Goal: Task Accomplishment & Management: Complete application form

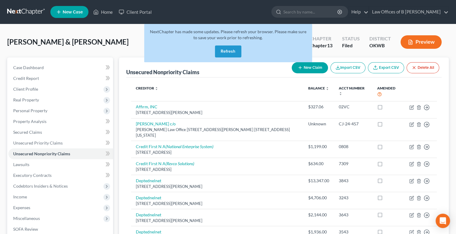
click at [232, 51] on button "Refresh" at bounding box center [228, 52] width 26 height 12
click at [231, 52] on button "Refresh" at bounding box center [228, 52] width 26 height 12
click at [104, 13] on link "Home" at bounding box center [102, 12] width 25 height 11
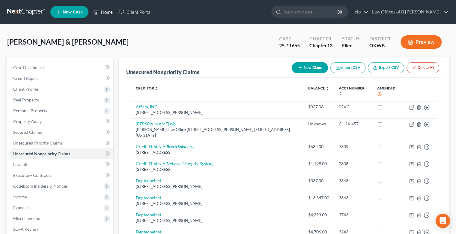
click at [103, 14] on link "Home" at bounding box center [102, 12] width 25 height 11
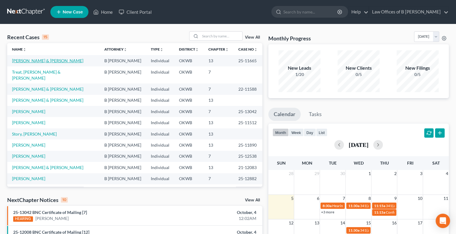
drag, startPoint x: 21, startPoint y: 61, endPoint x: 16, endPoint y: 60, distance: 4.5
click at [16, 60] on link "[PERSON_NAME] & [PERSON_NAME]" at bounding box center [47, 60] width 71 height 5
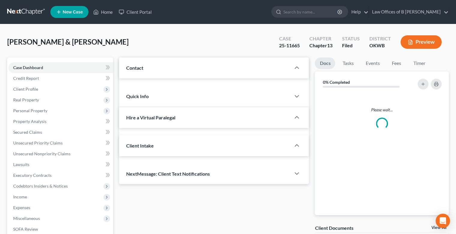
click at [16, 60] on div "Case Dashboard Payments Invoices Payments Payments Credit Report Client Profile…" at bounding box center [60, 165] width 106 height 215
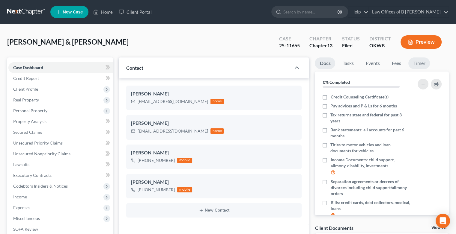
click at [418, 62] on link "Timer" at bounding box center [419, 64] width 22 height 12
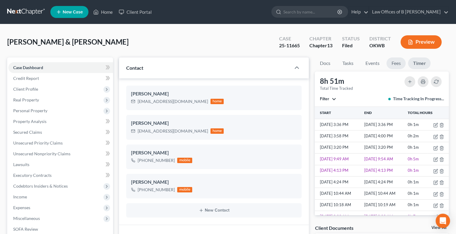
click at [397, 61] on link "Fees" at bounding box center [395, 64] width 19 height 12
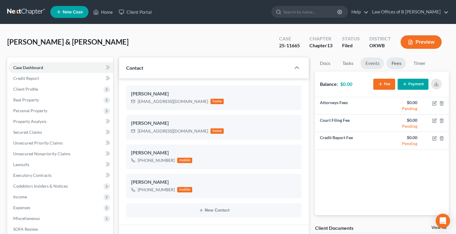
click at [374, 65] on link "Events" at bounding box center [372, 64] width 24 height 12
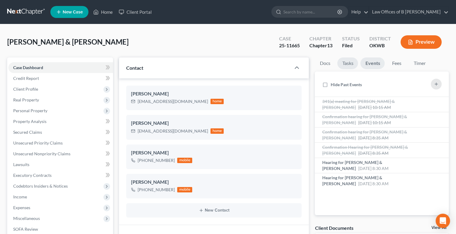
click at [349, 64] on link "Tasks" at bounding box center [347, 64] width 21 height 12
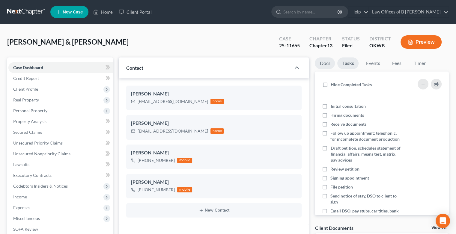
click at [323, 63] on link "Docs" at bounding box center [325, 64] width 20 height 12
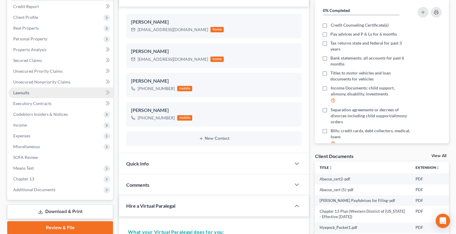
scroll to position [73, 0]
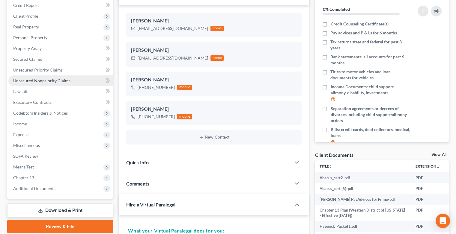
click at [68, 82] on span "Unsecured Nonpriority Claims" at bounding box center [41, 80] width 57 height 5
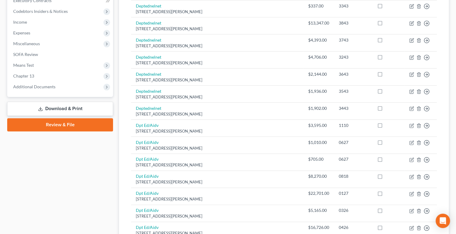
scroll to position [174, 0]
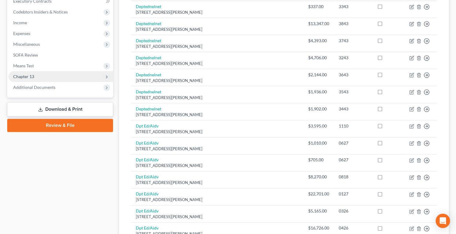
click at [30, 79] on span "Chapter 13" at bounding box center [60, 76] width 105 height 11
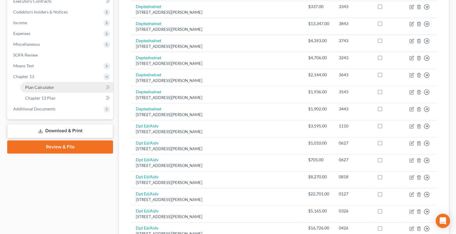
click at [48, 90] on link "Plan Calculator" at bounding box center [66, 87] width 93 height 11
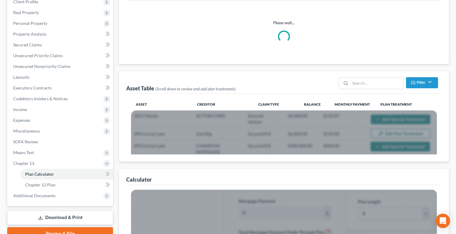
scroll to position [90, 0]
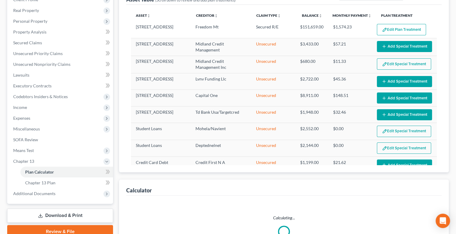
select select "59"
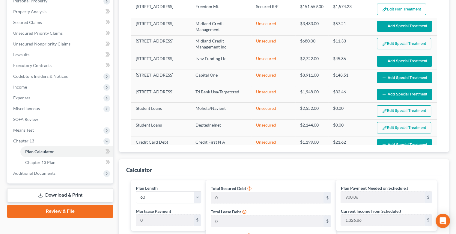
scroll to position [0, 0]
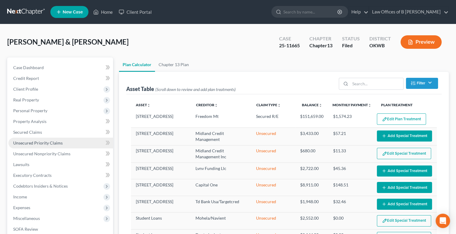
click at [34, 143] on span "Unsecured Priority Claims" at bounding box center [37, 143] width 49 height 5
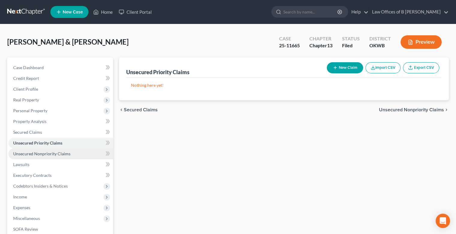
click at [36, 157] on link "Unsecured Nonpriority Claims" at bounding box center [60, 154] width 105 height 11
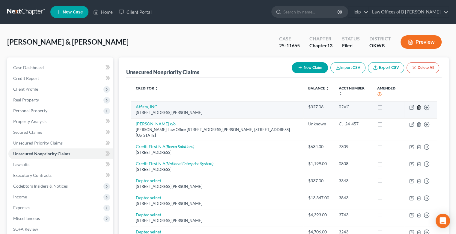
click at [419, 105] on icon "button" at bounding box center [418, 107] width 5 height 5
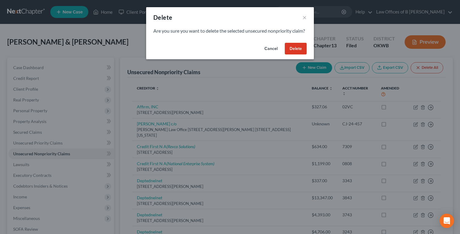
click at [294, 55] on button "Delete" at bounding box center [296, 49] width 22 height 12
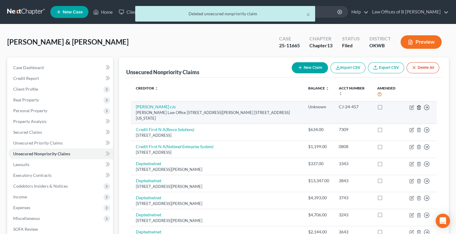
click at [418, 105] on icon "button" at bounding box center [418, 107] width 5 height 5
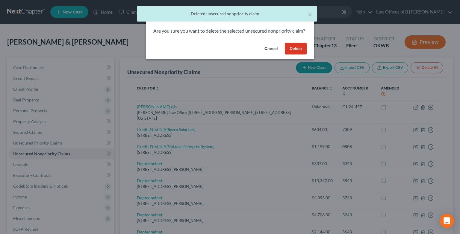
click at [300, 53] on button "Delete" at bounding box center [296, 49] width 22 height 12
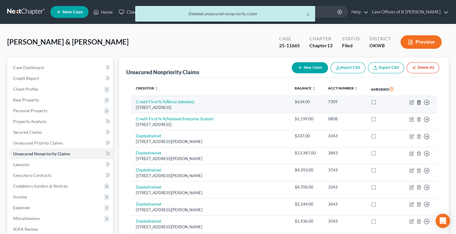
click at [418, 103] on line "button" at bounding box center [418, 102] width 0 height 1
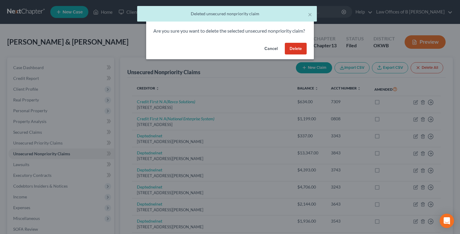
click at [293, 55] on button "Delete" at bounding box center [296, 49] width 22 height 12
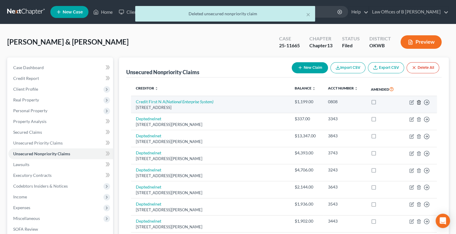
click at [420, 102] on icon "button" at bounding box center [418, 102] width 5 height 5
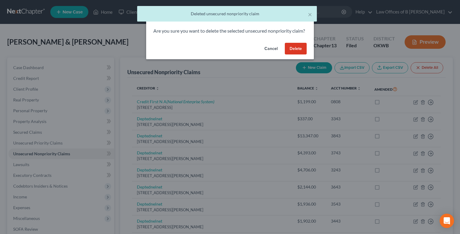
click at [294, 52] on button "Delete" at bounding box center [296, 49] width 22 height 12
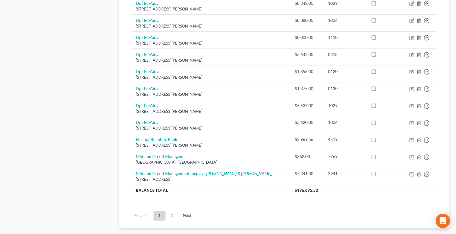
scroll to position [357, 0]
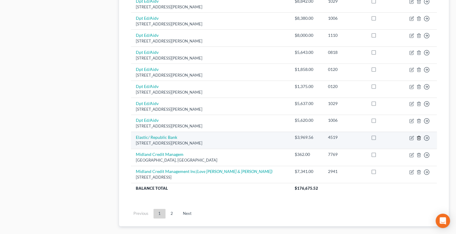
click at [418, 137] on polyline "button" at bounding box center [419, 137] width 4 height 0
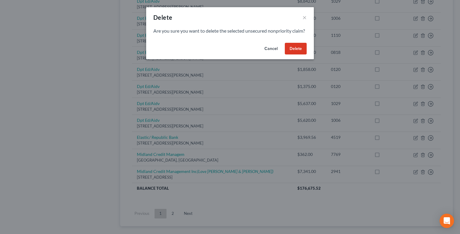
click at [293, 55] on button "Delete" at bounding box center [296, 49] width 22 height 12
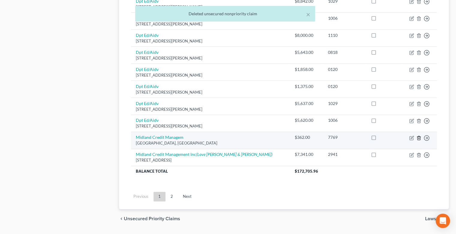
click at [418, 138] on line "button" at bounding box center [418, 138] width 0 height 1
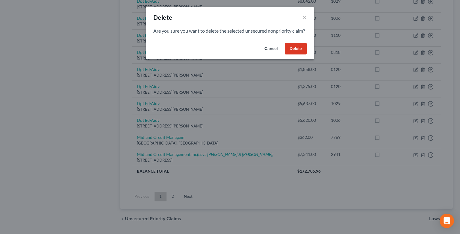
click at [297, 55] on button "Delete" at bounding box center [296, 49] width 22 height 12
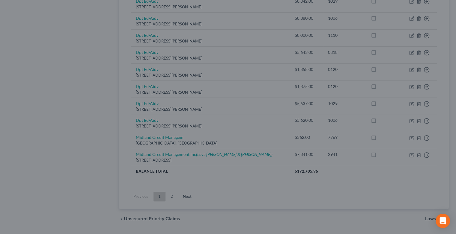
scroll to position [355, 0]
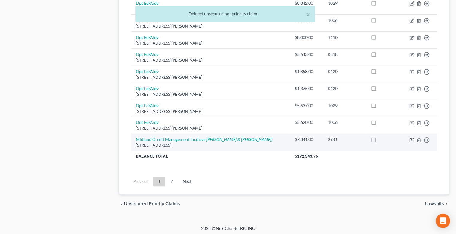
click at [413, 139] on icon "button" at bounding box center [411, 140] width 5 height 5
select select "4"
select select "1"
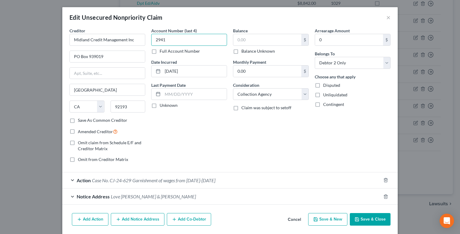
type input "2941"
click at [260, 39] on input "text" at bounding box center [268, 39] width 68 height 11
click at [245, 40] on input "97,203.88" at bounding box center [268, 39] width 68 height 11
click at [264, 42] on input "9,723.88" at bounding box center [268, 39] width 68 height 11
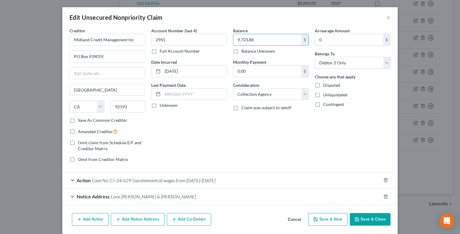
type input "9,723.88"
click at [364, 221] on button "Save & Close" at bounding box center [370, 219] width 41 height 13
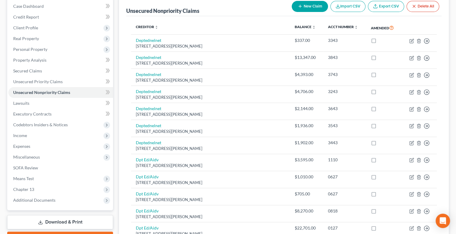
scroll to position [61, 0]
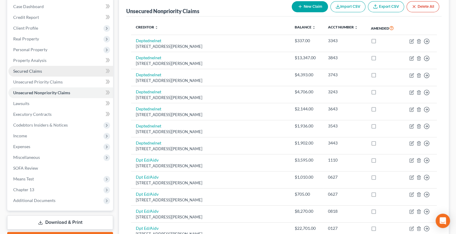
click at [29, 73] on span "Secured Claims" at bounding box center [27, 71] width 29 height 5
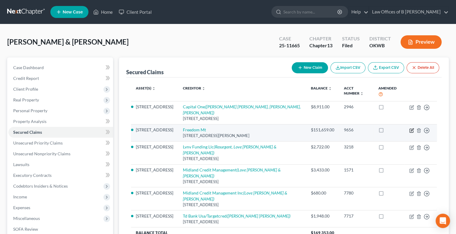
click at [413, 130] on icon "button" at bounding box center [411, 130] width 5 height 5
select select "15"
select select "3"
select select "4"
select select "2"
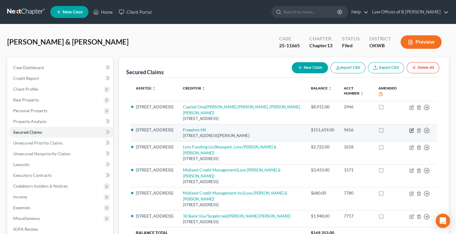
select select "0"
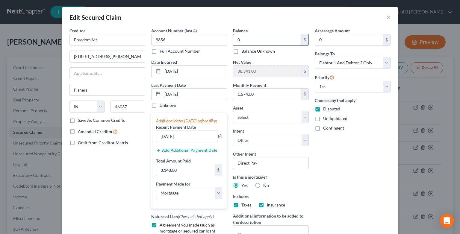
type input "0"
type input "1"
click at [240, 41] on input "text" at bounding box center [268, 39] width 68 height 11
drag, startPoint x: 240, startPoint y: 41, endPoint x: 246, endPoint y: 37, distance: 7.5
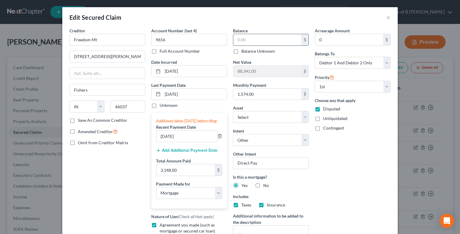
click at [246, 37] on input "text" at bounding box center [268, 39] width 68 height 11
paste input "[PHONE_NUMBER]"
drag, startPoint x: 246, startPoint y: 37, endPoint x: 281, endPoint y: 17, distance: 39.9
click at [281, 17] on div "Edit Secured Claim × Creditor * Freedom Mt [GEOGRAPHIC_DATA][PERSON_NAME] [GEOG…" at bounding box center [230, 161] width 336 height 308
type input "4"
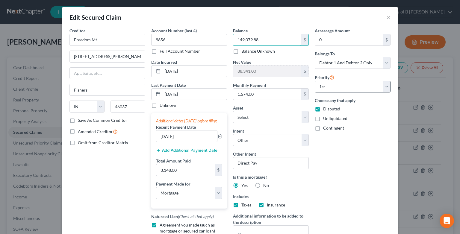
type input "149,079.88"
click at [331, 37] on input "0" at bounding box center [349, 39] width 68 height 11
click at [336, 41] on input "4,027.51" at bounding box center [349, 39] width 68 height 11
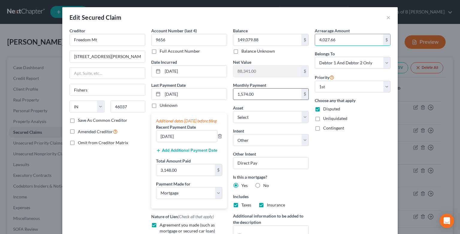
type input "4,027.66"
click at [263, 93] on input "1,574.00" at bounding box center [268, 94] width 68 height 11
type input "1,549.57"
click at [333, 171] on div "Arrearage Amount 4,027.66 $ Belongs To * Select Debtor 1 Only Debtor 2 Only Deb…" at bounding box center [353, 148] width 82 height 240
click at [323, 107] on label "Disputed" at bounding box center [331, 109] width 17 height 6
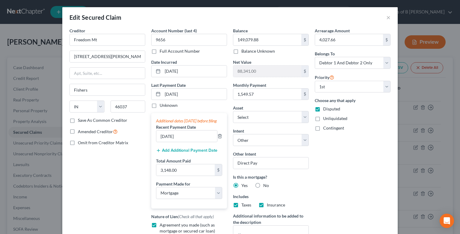
click at [326, 107] on input "Disputed" at bounding box center [328, 108] width 4 height 4
checkbox input "false"
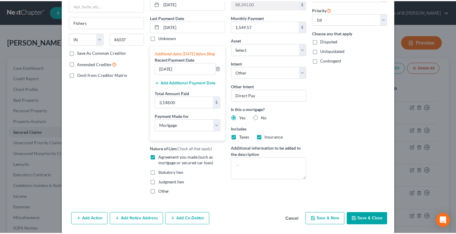
scroll to position [94, 0]
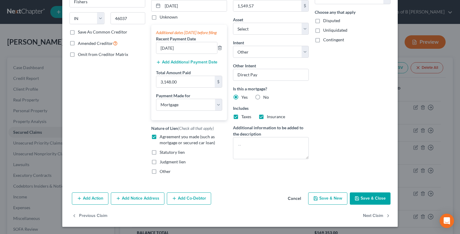
click at [369, 203] on button "Save & Close" at bounding box center [370, 199] width 41 height 13
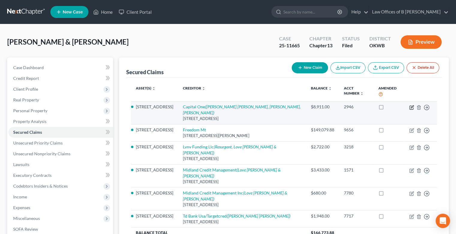
click at [411, 107] on icon "button" at bounding box center [411, 107] width 5 height 5
select select "48"
select select "3"
select select "1"
select select "0"
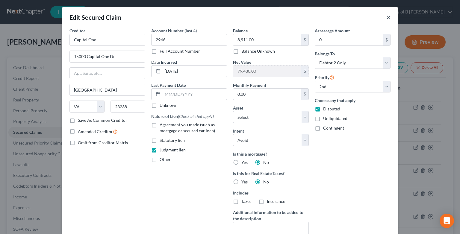
click at [389, 19] on button "×" at bounding box center [389, 17] width 4 height 7
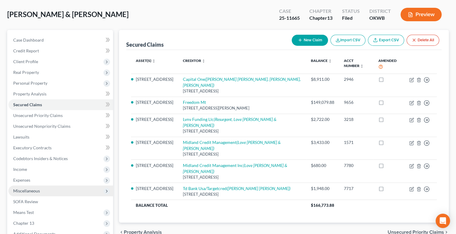
scroll to position [30, 0]
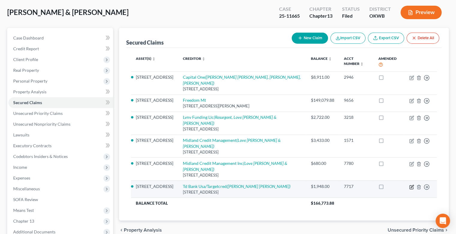
click at [411, 185] on icon "button" at bounding box center [412, 186] width 3 height 3
select select "24"
select select "13"
select select "3"
select select "0"
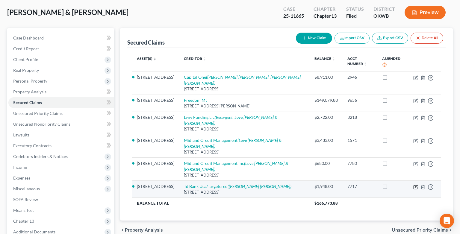
select select "0"
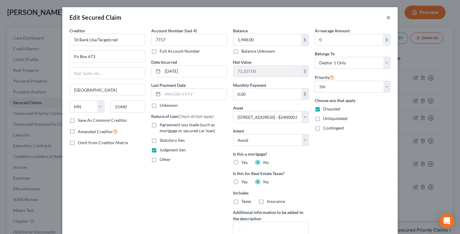
click at [388, 18] on button "×" at bounding box center [389, 17] width 4 height 7
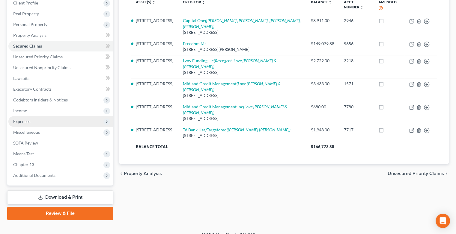
scroll to position [94, 0]
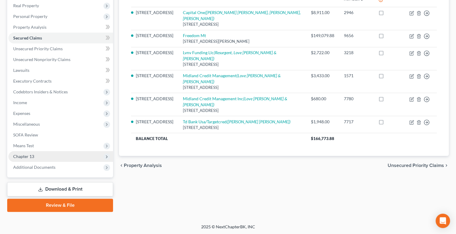
click at [13, 153] on span "Chapter 13" at bounding box center [60, 156] width 105 height 11
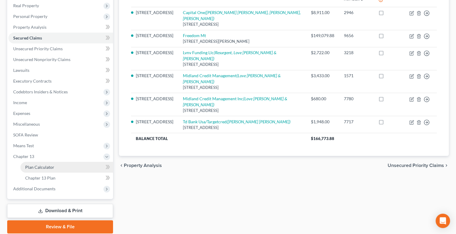
click at [33, 165] on span "Plan Calculator" at bounding box center [39, 167] width 29 height 5
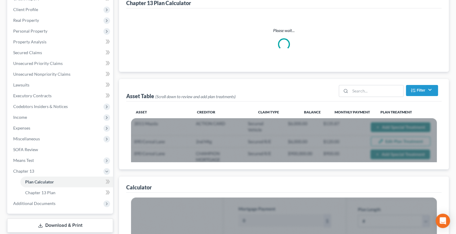
scroll to position [80, 0]
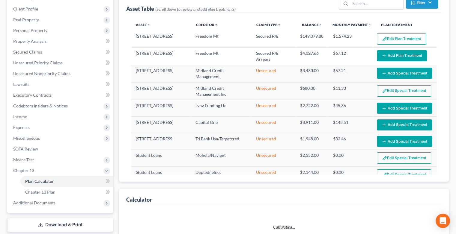
select select "59"
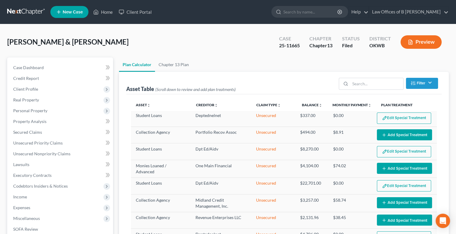
scroll to position [478, 0]
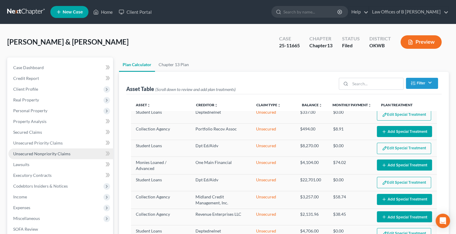
click at [37, 154] on span "Unsecured Nonpriority Claims" at bounding box center [41, 153] width 57 height 5
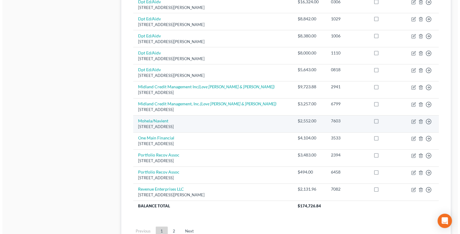
scroll to position [408, 0]
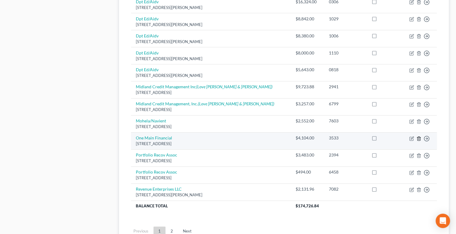
click at [419, 136] on icon "button" at bounding box center [418, 138] width 5 height 5
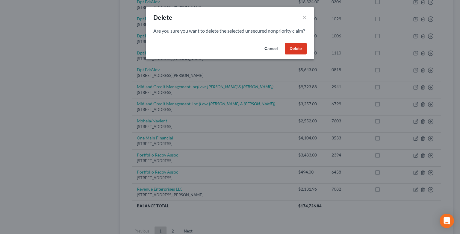
click at [293, 53] on button "Delete" at bounding box center [296, 49] width 22 height 12
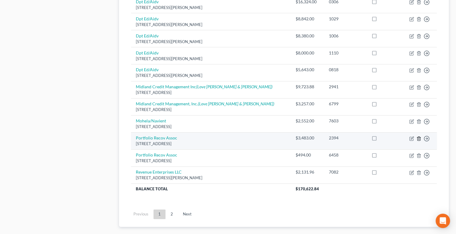
click at [419, 136] on icon "button" at bounding box center [418, 138] width 5 height 5
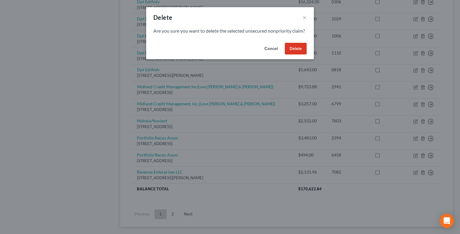
click at [294, 52] on button "Delete" at bounding box center [296, 49] width 22 height 12
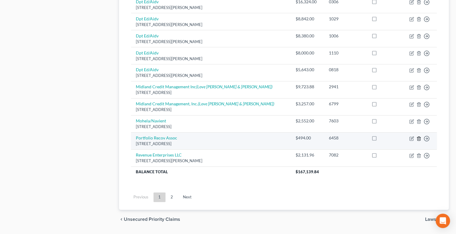
click at [418, 137] on icon "button" at bounding box center [418, 138] width 5 height 5
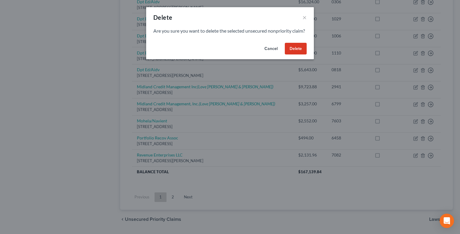
click at [297, 55] on button "Delete" at bounding box center [296, 49] width 22 height 12
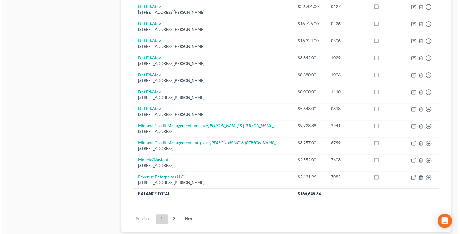
scroll to position [378, 0]
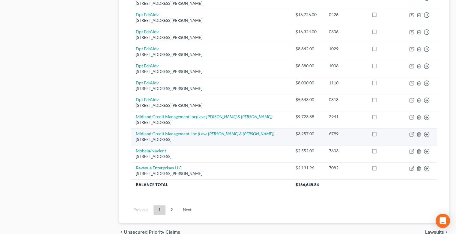
click at [418, 130] on td "Move to D Move to E Move to G Move to Notice Only" at bounding box center [419, 136] width 35 height 17
click at [418, 133] on icon "button" at bounding box center [418, 134] width 5 height 5
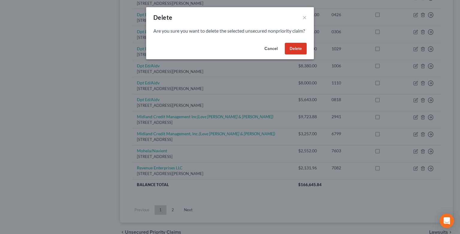
click at [301, 52] on button "Delete" at bounding box center [296, 49] width 22 height 12
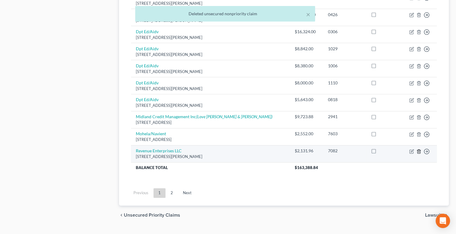
click at [420, 152] on icon "button" at bounding box center [418, 152] width 3 height 4
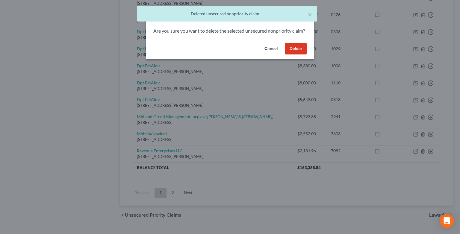
click at [304, 55] on button "Delete" at bounding box center [296, 49] width 22 height 12
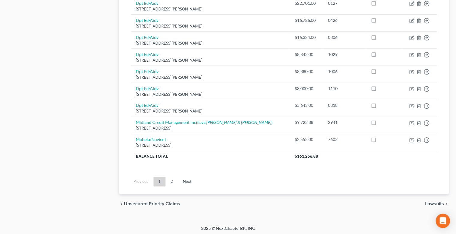
scroll to position [372, 0]
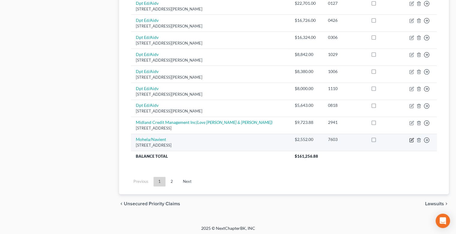
click at [411, 139] on icon "button" at bounding box center [412, 139] width 3 height 3
select select "3"
select select "17"
select select "1"
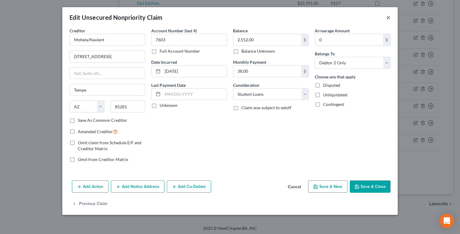
click at [387, 20] on button "×" at bounding box center [389, 17] width 4 height 7
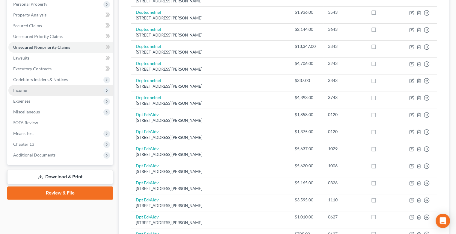
scroll to position [121, 0]
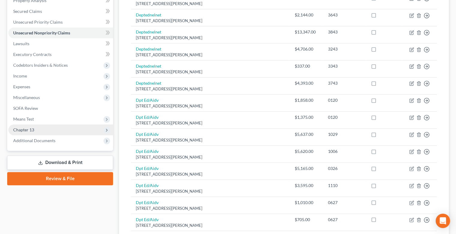
click at [19, 130] on span "Chapter 13" at bounding box center [23, 129] width 21 height 5
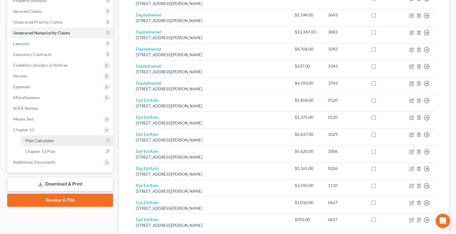
click at [42, 140] on span "Plan Calculator" at bounding box center [39, 140] width 29 height 5
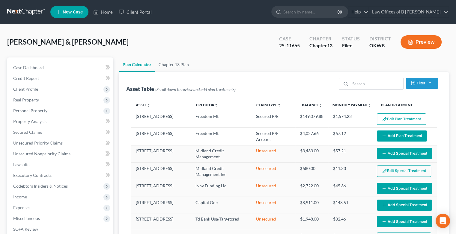
select select "59"
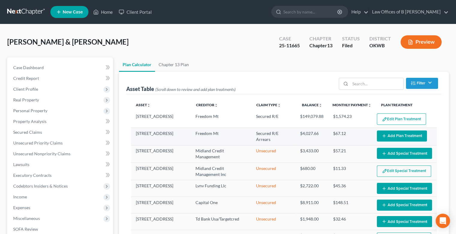
click at [393, 134] on button "Add Plan Treatment" at bounding box center [402, 136] width 50 height 11
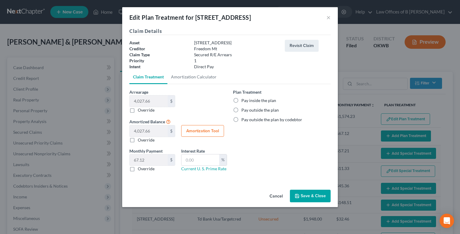
click at [242, 100] on label "Pay inside the plan" at bounding box center [259, 101] width 35 height 6
click at [244, 100] on input "Pay inside the plan" at bounding box center [246, 100] width 4 height 4
radio input "true"
click at [202, 133] on button "Amortization Tool" at bounding box center [202, 131] width 43 height 12
type input "4,027.66"
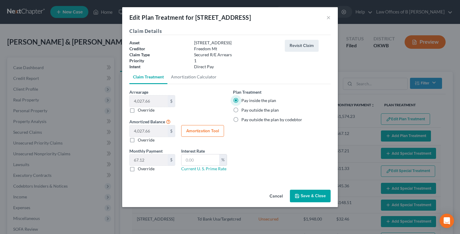
type input "60"
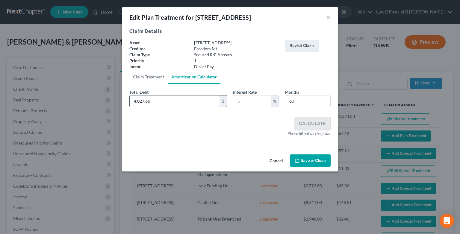
click at [187, 105] on input "4,027.66" at bounding box center [175, 101] width 90 height 11
click at [244, 99] on input "text" at bounding box center [253, 101] width 38 height 11
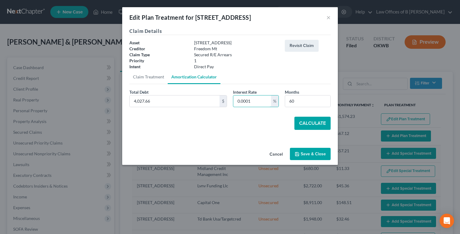
type input "0.0001"
click at [320, 125] on button "Calculate" at bounding box center [313, 123] width 36 height 13
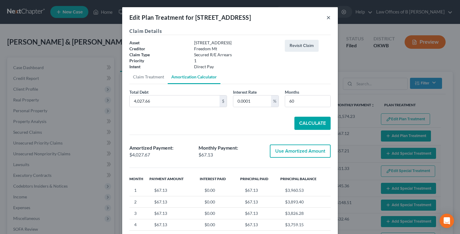
click at [327, 18] on button "×" at bounding box center [329, 17] width 4 height 7
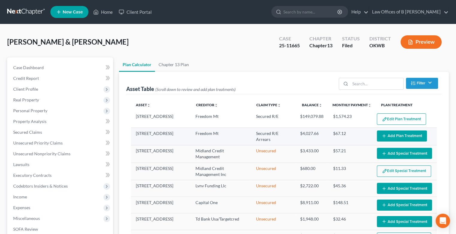
click at [388, 138] on button "Add Plan Treatment" at bounding box center [402, 136] width 50 height 11
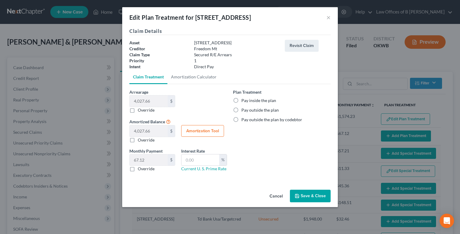
click at [242, 100] on label "Pay inside the plan" at bounding box center [259, 101] width 35 height 6
click at [244, 100] on input "Pay inside the plan" at bounding box center [246, 100] width 4 height 4
radio input "true"
click at [316, 201] on button "Save & Close" at bounding box center [310, 196] width 41 height 13
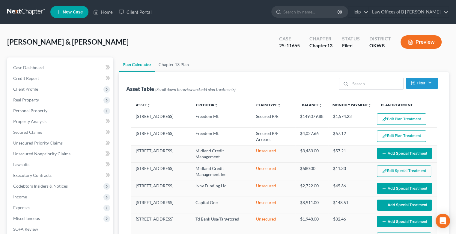
select select "59"
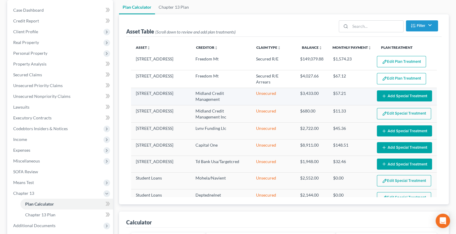
click at [398, 97] on button "Add Special Treatment" at bounding box center [404, 96] width 55 height 11
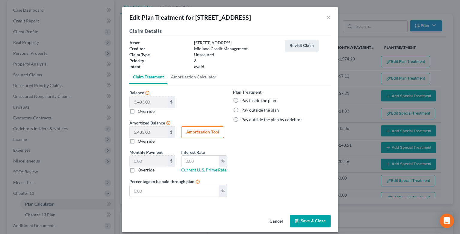
click at [138, 111] on label "Override" at bounding box center [146, 111] width 17 height 6
click at [140, 111] on input "Balance 3,433.00 $ $ Override" at bounding box center [142, 110] width 4 height 4
checkbox input "true"
click at [305, 221] on button "Save & Close" at bounding box center [310, 221] width 41 height 13
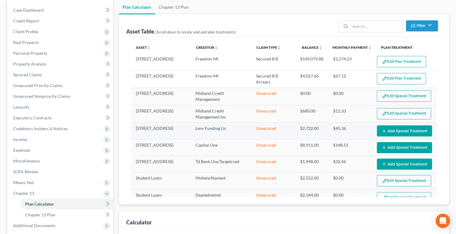
select select "59"
click at [386, 114] on button "Edit Special Treatment" at bounding box center [404, 113] width 54 height 11
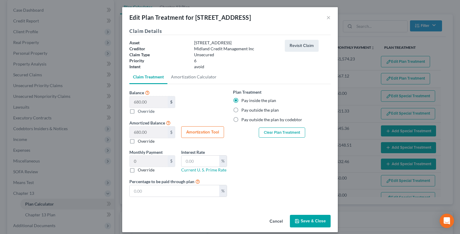
click at [276, 131] on button "Clear Plan Treatment" at bounding box center [282, 133] width 46 height 10
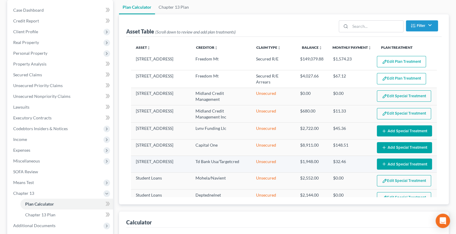
select select "59"
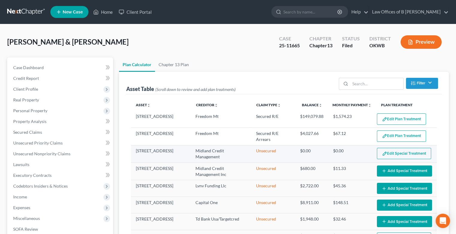
click at [405, 155] on button "Edit Special Treatment" at bounding box center [404, 153] width 54 height 11
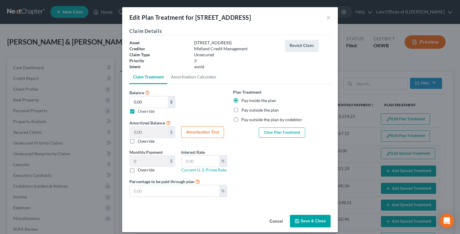
click at [302, 218] on button "Save & Close" at bounding box center [310, 221] width 41 height 13
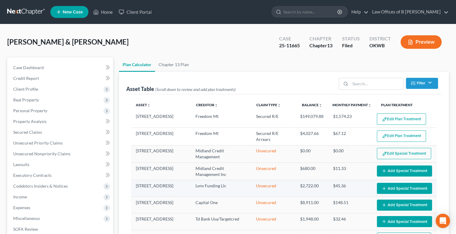
select select "59"
click at [394, 168] on button "Add Special Treatment" at bounding box center [404, 171] width 55 height 11
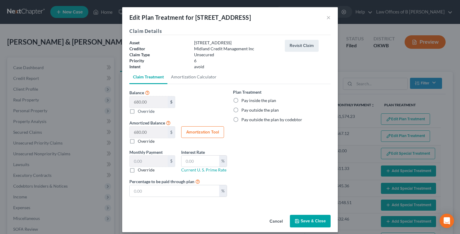
click at [242, 101] on label "Pay inside the plan" at bounding box center [259, 101] width 35 height 6
click at [244, 101] on input "Pay inside the plan" at bounding box center [246, 100] width 4 height 4
radio input "true"
click at [138, 111] on label "Override" at bounding box center [146, 111] width 17 height 6
click at [140, 111] on input "Balance 680.00 $ $ Override" at bounding box center [142, 110] width 4 height 4
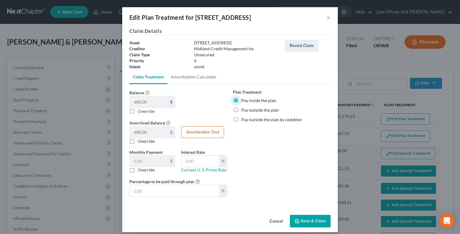
checkbox input "true"
click at [323, 222] on button "Save & Close" at bounding box center [310, 221] width 41 height 13
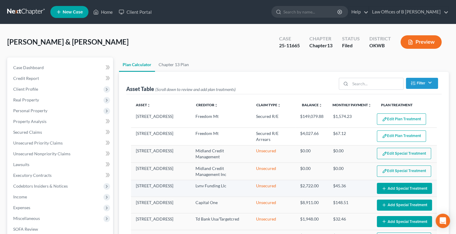
select select "59"
click at [396, 189] on button "Add Special Treatment" at bounding box center [404, 188] width 55 height 11
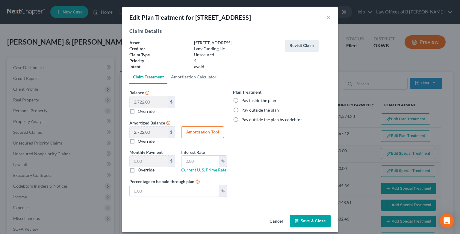
click at [242, 101] on label "Pay inside the plan" at bounding box center [259, 101] width 35 height 6
click at [244, 101] on input "Pay inside the plan" at bounding box center [246, 100] width 4 height 4
radio input "true"
click at [138, 112] on label "Override" at bounding box center [146, 111] width 17 height 6
click at [140, 112] on input "Balance 2,722.00 $ $ Override" at bounding box center [142, 110] width 4 height 4
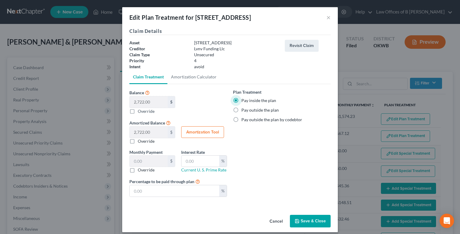
checkbox input "true"
click at [307, 222] on button "Save & Close" at bounding box center [310, 221] width 41 height 13
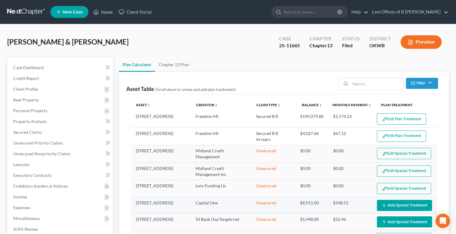
select select "59"
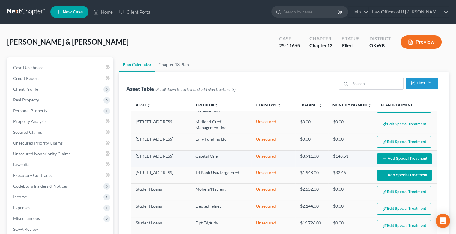
scroll to position [56, 0]
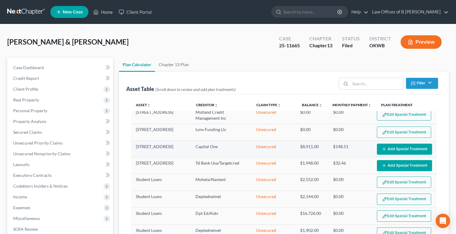
click at [392, 147] on button "Add Special Treatment" at bounding box center [404, 149] width 55 height 11
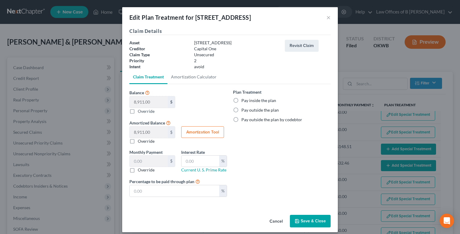
click at [138, 112] on label "Override" at bounding box center [146, 111] width 17 height 6
click at [140, 112] on input "Balance 8,911.00 $ $ Override" at bounding box center [142, 110] width 4 height 4
checkbox input "true"
click at [321, 220] on button "Save & Close" at bounding box center [310, 221] width 41 height 13
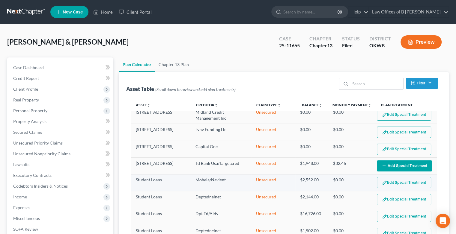
select select "59"
click at [395, 166] on button "Add Special Treatment" at bounding box center [404, 166] width 55 height 11
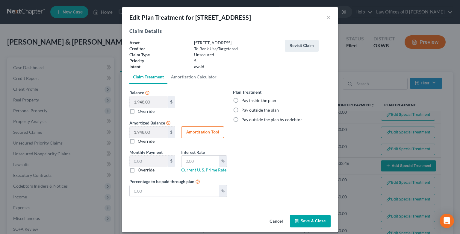
click at [138, 111] on label "Override" at bounding box center [146, 111] width 17 height 6
click at [140, 111] on input "Balance 1,948.00 $ $ Override" at bounding box center [142, 110] width 4 height 4
checkbox input "true"
click at [308, 218] on button "Save & Close" at bounding box center [310, 221] width 41 height 13
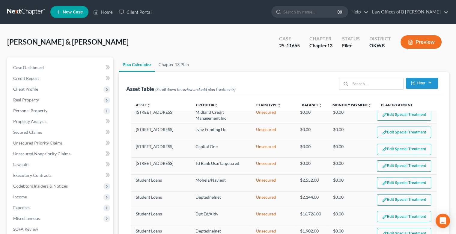
select select "59"
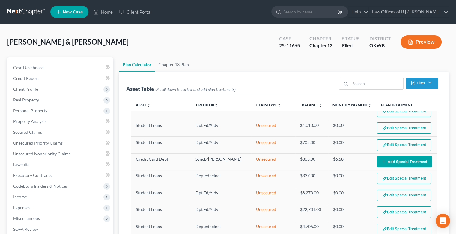
scroll to position [400, 0]
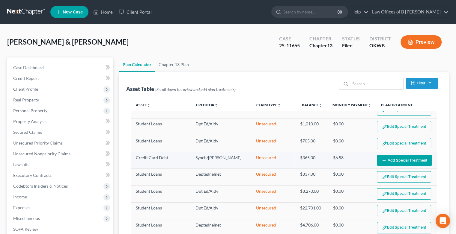
click at [392, 155] on button "Add Special Treatment" at bounding box center [404, 160] width 55 height 11
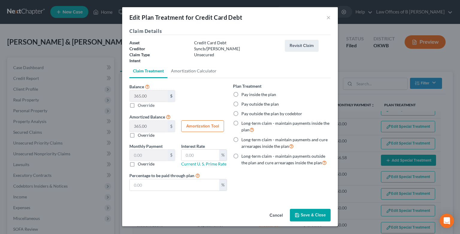
click at [138, 106] on label "Override" at bounding box center [146, 105] width 17 height 6
click at [140, 106] on input "Balance 365.00 $ $ Override" at bounding box center [142, 104] width 4 height 4
checkbox input "true"
click at [301, 212] on button "Save & Close" at bounding box center [310, 215] width 41 height 13
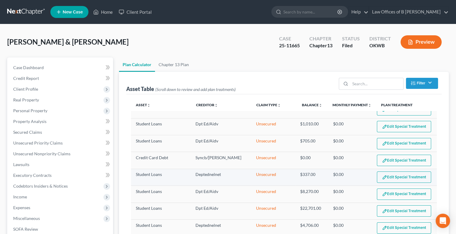
select select "59"
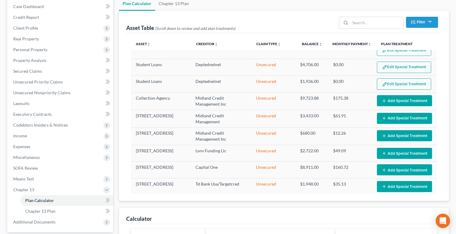
scroll to position [63, 0]
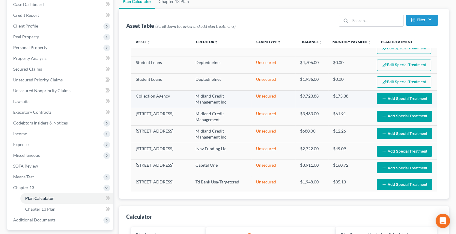
click at [404, 93] on button "Add Special Treatment" at bounding box center [404, 98] width 55 height 11
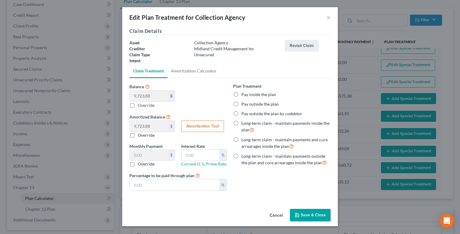
click at [242, 93] on label "Pay inside the plan" at bounding box center [259, 95] width 35 height 6
click at [244, 93] on input "Pay inside the plan" at bounding box center [246, 94] width 4 height 4
radio input "true"
click at [308, 213] on button "Save & Close" at bounding box center [310, 215] width 41 height 13
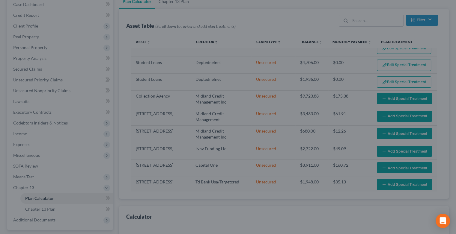
select select "59"
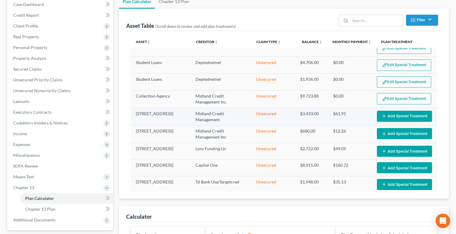
click at [391, 113] on button "Add Special Treatment" at bounding box center [404, 116] width 55 height 11
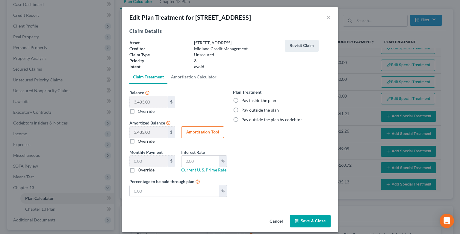
click at [138, 112] on label "Override" at bounding box center [146, 111] width 17 height 6
click at [140, 112] on input "Balance 3,433.00 $ $ Override" at bounding box center [142, 110] width 4 height 4
checkbox input "true"
click at [242, 101] on label "Pay inside the plan" at bounding box center [259, 101] width 35 height 6
click at [244, 101] on input "Pay inside the plan" at bounding box center [246, 100] width 4 height 4
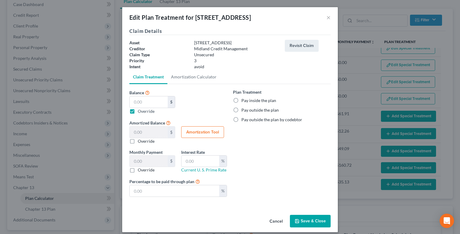
radio input "true"
click at [318, 219] on button "Save & Close" at bounding box center [310, 221] width 41 height 13
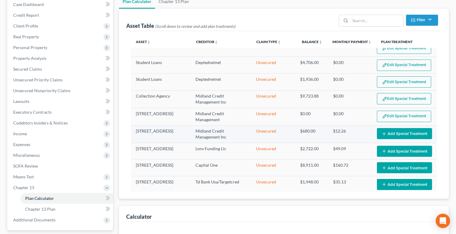
select select "59"
click at [386, 128] on button "Add Special Treatment" at bounding box center [404, 133] width 55 height 11
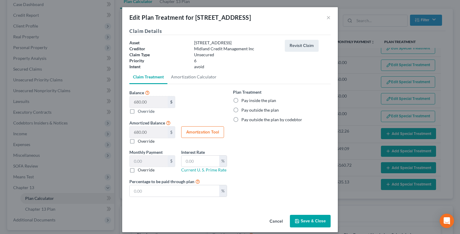
click at [242, 100] on label "Pay inside the plan" at bounding box center [259, 101] width 35 height 6
click at [244, 100] on input "Pay inside the plan" at bounding box center [246, 100] width 4 height 4
radio input "true"
click at [138, 110] on label "Override" at bounding box center [146, 111] width 17 height 6
click at [140, 110] on input "Balance 680.00 $ $ Override" at bounding box center [142, 110] width 4 height 4
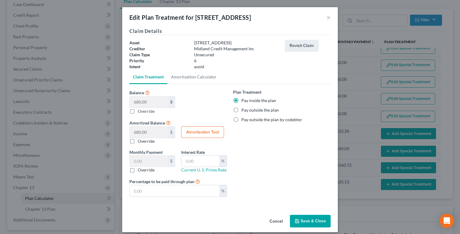
checkbox input "true"
click at [307, 219] on button "Save & Close" at bounding box center [310, 221] width 41 height 13
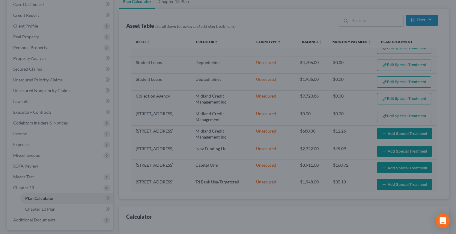
select select "59"
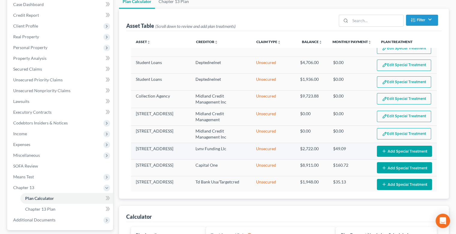
click at [377, 146] on button "Add Special Treatment" at bounding box center [404, 151] width 55 height 11
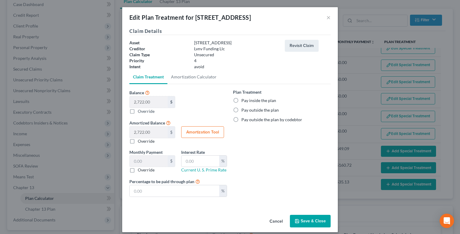
click at [138, 112] on label "Override" at bounding box center [146, 111] width 17 height 6
click at [140, 112] on input "Balance 2,722.00 $ $ Override" at bounding box center [142, 110] width 4 height 4
checkbox input "true"
click at [313, 221] on button "Save & Close" at bounding box center [310, 221] width 41 height 13
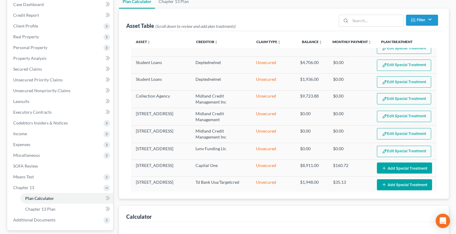
select select "59"
click at [402, 165] on button "Add Special Treatment" at bounding box center [404, 168] width 55 height 11
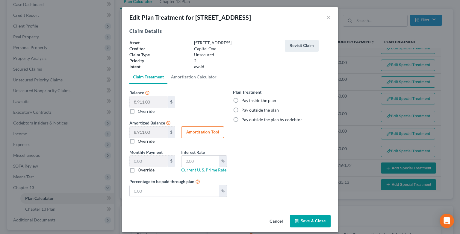
click at [138, 112] on label "Override" at bounding box center [146, 111] width 17 height 6
click at [140, 112] on input "Balance 8,911.00 $ $ Override" at bounding box center [142, 110] width 4 height 4
checkbox input "true"
click at [306, 218] on button "Save & Close" at bounding box center [310, 221] width 41 height 13
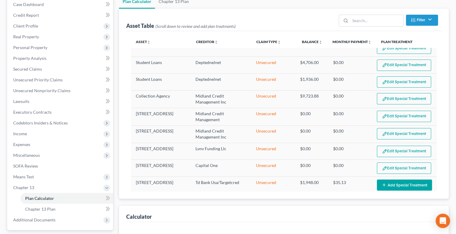
select select "59"
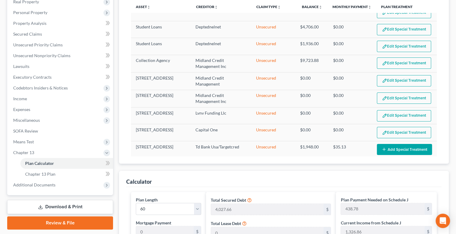
scroll to position [103, 0]
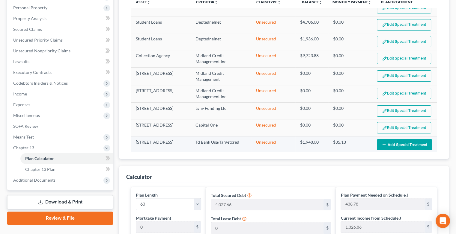
click at [391, 139] on button "Add Special Treatment" at bounding box center [404, 144] width 55 height 11
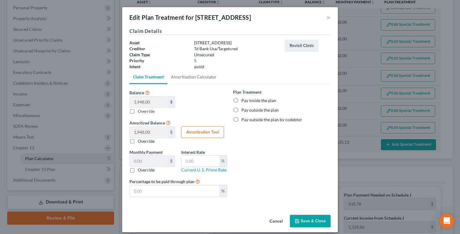
click at [138, 112] on label "Override" at bounding box center [146, 111] width 17 height 6
click at [140, 112] on input "Balance 1,948.00 $ $ Override" at bounding box center [142, 110] width 4 height 4
checkbox input "true"
click at [314, 222] on button "Save & Close" at bounding box center [310, 221] width 41 height 13
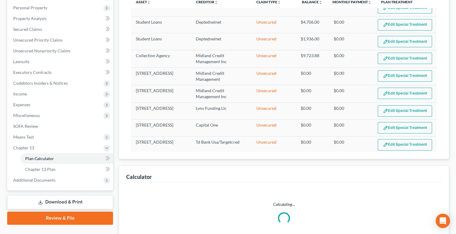
select select "59"
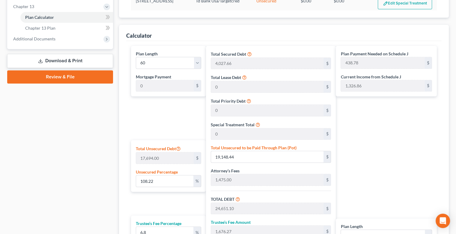
scroll to position [245, 0]
drag, startPoint x: 159, startPoint y: 177, endPoint x: 124, endPoint y: 174, distance: 35.8
click at [124, 174] on div "Calculator Plan Length 1 2 3 4 5 6 7 8 9 10 11 12 13 14 15 16 17 18 19 20 21 22…" at bounding box center [284, 160] width 330 height 272
type input "1"
type input "176.94"
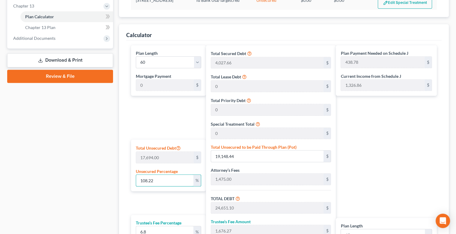
type input "5,679.59"
type input "386.21"
type input "6,065.81"
type input "101.09"
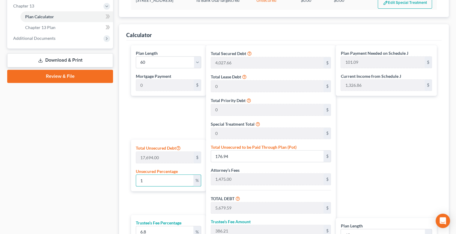
type input "10"
type input "1,769.40"
type input "7,272.05"
type input "494.50"
type input "7,766.56"
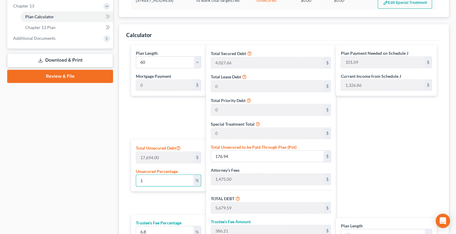
type input "129.44"
type input "100"
type input "17,694.00"
type input "23,196.66"
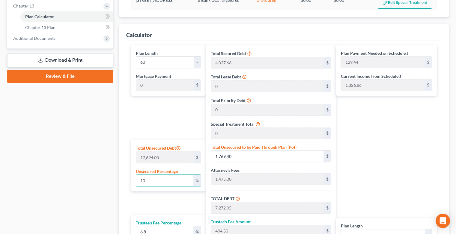
type input "1,577.37"
type input "24,774.03"
type input "412.90"
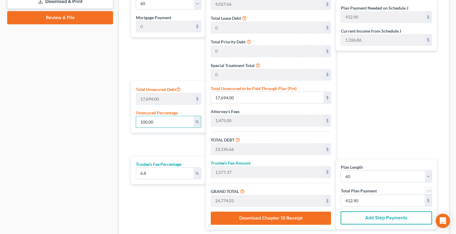
scroll to position [303, 0]
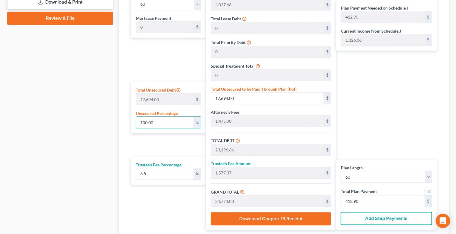
type input "100.00"
click at [404, 216] on button "Add Step Payments" at bounding box center [386, 218] width 91 height 13
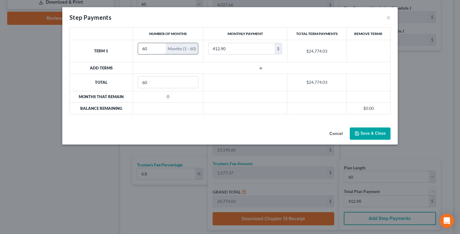
click at [151, 49] on input "60" at bounding box center [152, 48] width 28 height 11
type input "6"
type input "4"
click at [228, 49] on input "412.90" at bounding box center [242, 48] width 66 height 11
type input "850.00"
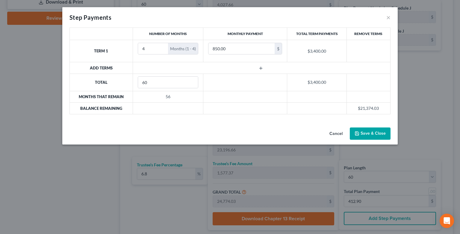
click at [150, 68] on td at bounding box center [262, 67] width 258 height 11
click at [138, 66] on td at bounding box center [262, 67] width 258 height 11
click at [261, 68] on icon "button" at bounding box center [261, 68] width 5 height 5
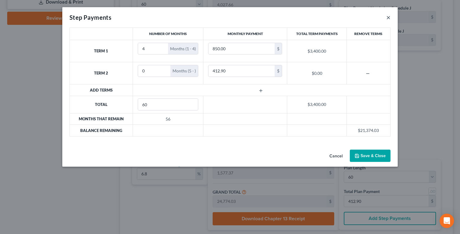
click at [390, 17] on button "×" at bounding box center [389, 17] width 4 height 7
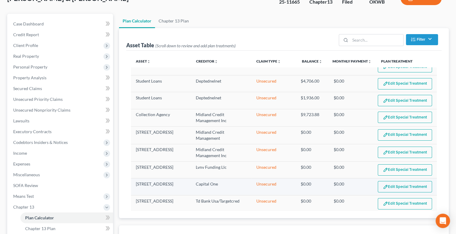
scroll to position [43, 0]
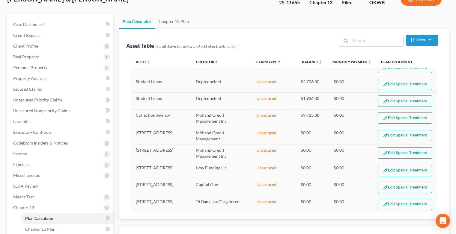
click at [445, 76] on div "Asset Table (Scroll down to review and add plan treatments) Filter Claim Type F…" at bounding box center [284, 124] width 330 height 190
click at [428, 41] on button "Filter" at bounding box center [422, 40] width 32 height 11
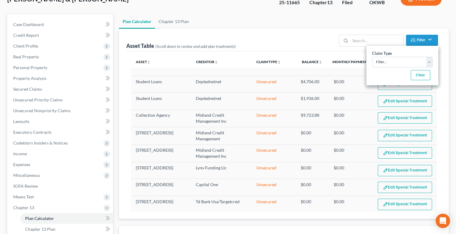
click at [369, 18] on ul "Plan Calculator Chapter 13 Plan" at bounding box center [284, 21] width 330 height 14
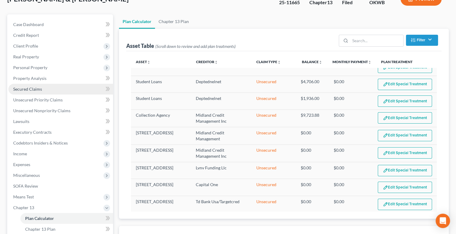
click at [37, 90] on span "Secured Claims" at bounding box center [27, 89] width 29 height 5
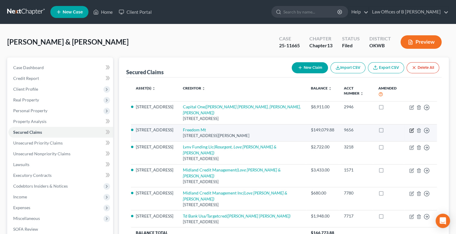
click at [412, 130] on icon "button" at bounding box center [411, 130] width 5 height 5
select select "15"
select select "3"
select select "4"
select select "2"
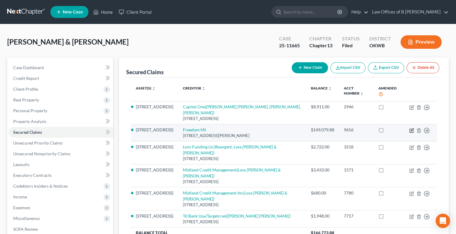
select select "0"
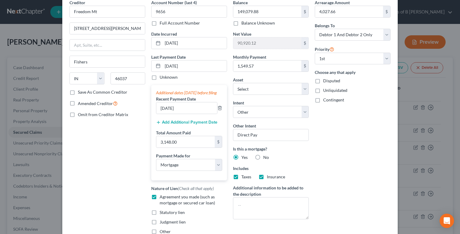
scroll to position [28, 0]
click at [304, 109] on select "Select Surrender Redeem Reaffirm Avoid Other" at bounding box center [271, 112] width 76 height 12
click at [337, 130] on div "Arrearage Amount 4,027.66 $ Belongs To * Select Debtor 1 Only Debtor 2 Only Deb…" at bounding box center [353, 119] width 82 height 240
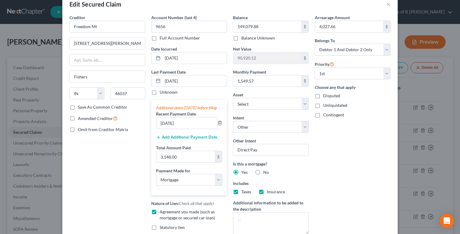
scroll to position [14, 0]
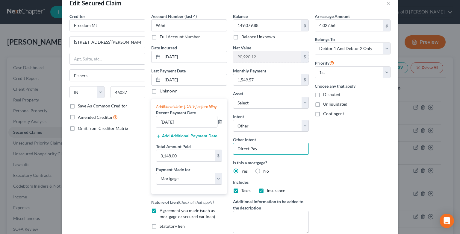
click at [297, 150] on input "Direct Pay" at bounding box center [271, 149] width 76 height 12
click at [260, 147] on input "Direct Pay" at bounding box center [271, 149] width 76 height 12
type input "D"
click at [303, 125] on select "Select Surrender Redeem Reaffirm Avoid Other" at bounding box center [271, 126] width 76 height 12
click at [344, 134] on div "Arrearage Amount 4,027.66 $ Belongs To * Select Debtor 1 Only Debtor 2 Only Deb…" at bounding box center [353, 133] width 82 height 240
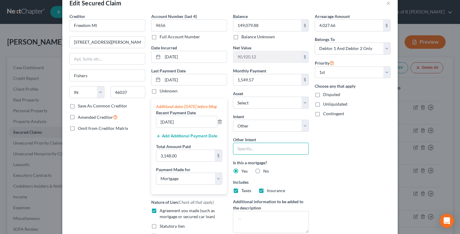
click at [271, 152] on input "text" at bounding box center [271, 149] width 76 height 12
type input "In Plan"
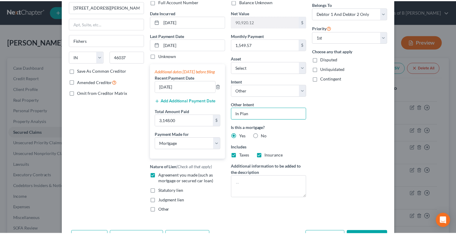
scroll to position [94, 0]
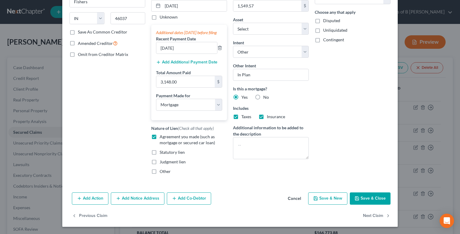
click at [366, 196] on button "Save & Close" at bounding box center [370, 199] width 41 height 13
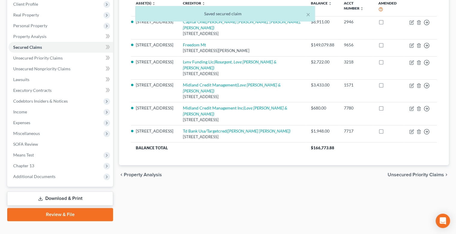
scroll to position [94, 0]
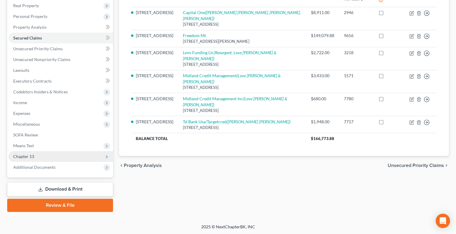
click at [22, 157] on span "Chapter 13" at bounding box center [23, 156] width 21 height 5
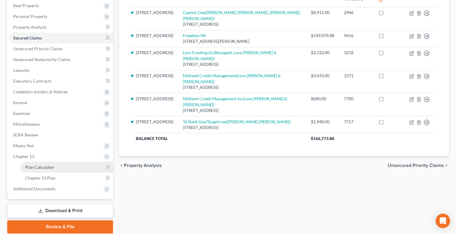
click at [37, 165] on span "Plan Calculator" at bounding box center [39, 167] width 29 height 5
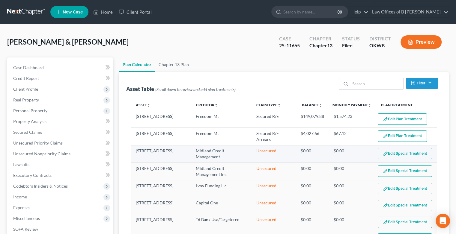
select select "59"
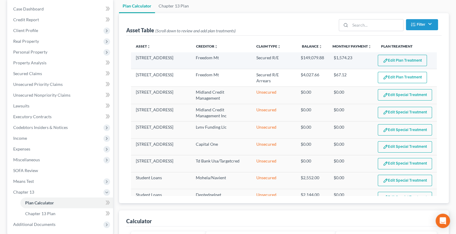
click at [383, 64] on button "Edit Plan Treatment" at bounding box center [402, 60] width 49 height 11
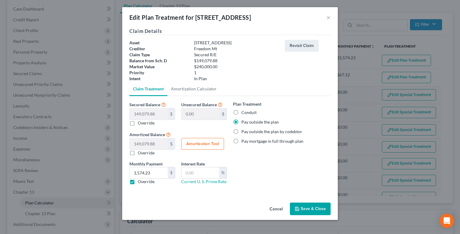
click at [242, 113] on label "Conduit" at bounding box center [249, 113] width 15 height 6
click at [244, 113] on input "Conduit" at bounding box center [246, 112] width 4 height 4
radio input "true"
click at [302, 207] on button "Save & Close" at bounding box center [310, 209] width 41 height 13
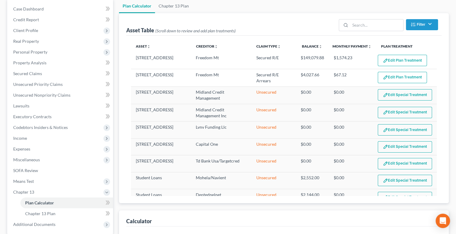
select select "59"
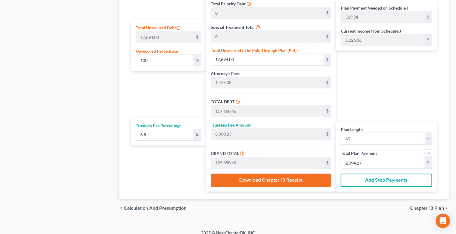
scroll to position [372, 0]
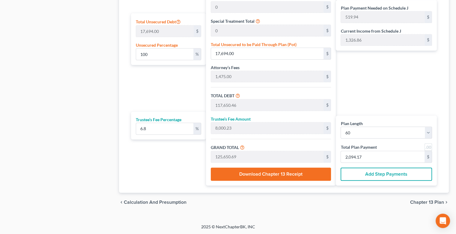
click at [358, 171] on button "Add Step Payments" at bounding box center [386, 174] width 91 height 13
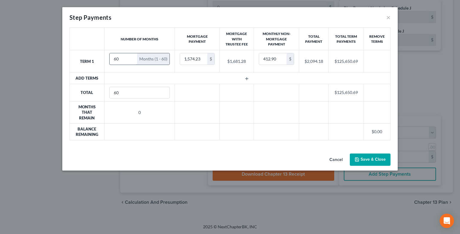
click at [121, 58] on input "60" at bounding box center [124, 58] width 28 height 11
type input "6"
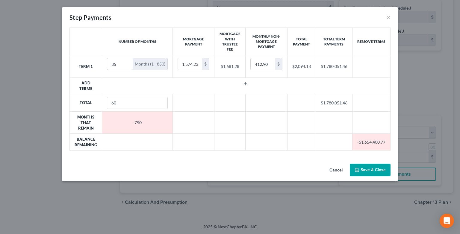
type input "8"
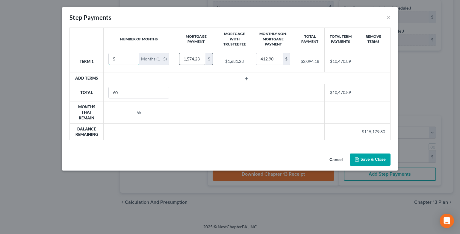
type input "5"
type input "0"
click at [277, 58] on input "412.90" at bounding box center [271, 58] width 27 height 11
type input "850.00"
click at [246, 78] on icon "button" at bounding box center [246, 78] width 5 height 5
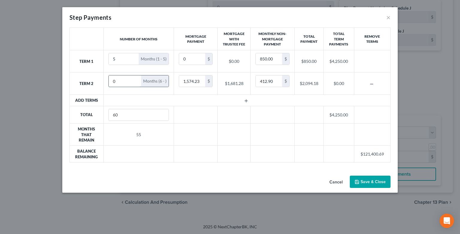
click at [120, 81] on input "0" at bounding box center [125, 81] width 33 height 11
type input "6"
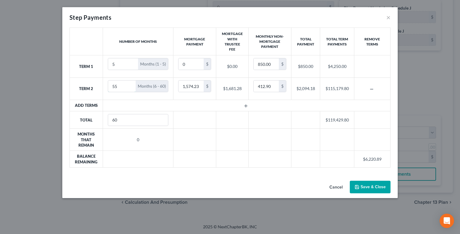
type input "55"
click at [378, 184] on button "Save & Close" at bounding box center [370, 187] width 41 height 13
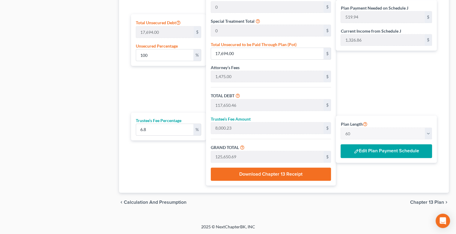
click at [418, 202] on span "Chapter 13 Plan" at bounding box center [427, 202] width 34 height 5
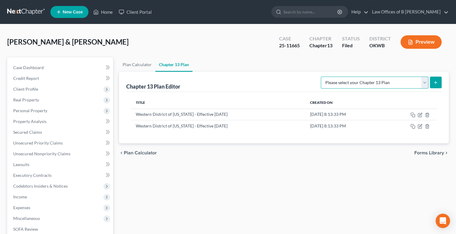
click at [424, 81] on select "Please select your Chapter 13 Plan National Form Plan - Official Form 113 Weste…" at bounding box center [375, 83] width 108 height 12
click at [322, 77] on select "Please select your Chapter 13 Plan National Form Plan - Official Form 113 Weste…" at bounding box center [375, 83] width 108 height 12
click at [426, 78] on select "Please select your Chapter 13 Plan National Form Plan - Official Form 113 Weste…" at bounding box center [375, 83] width 108 height 12
select select "2"
click at [322, 77] on select "Please select your Chapter 13 Plan National Form Plan - Official Form 113 Weste…" at bounding box center [375, 83] width 108 height 12
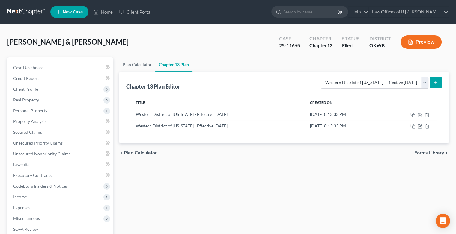
click at [435, 82] on icon "submit" at bounding box center [435, 82] width 5 height 5
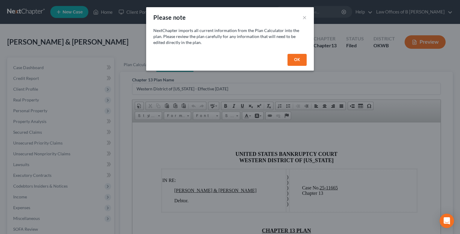
click at [297, 60] on button "OK" at bounding box center [297, 60] width 19 height 12
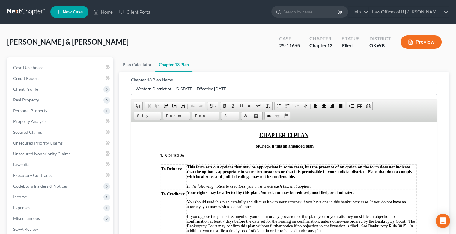
scroll to position [96, 0]
click at [254, 146] on span "[o]" at bounding box center [256, 146] width 5 height 4
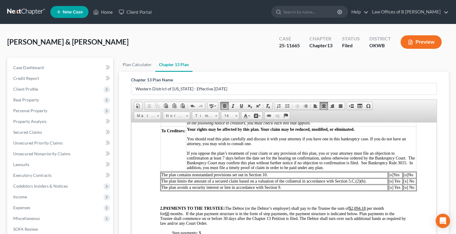
scroll to position [161, 0]
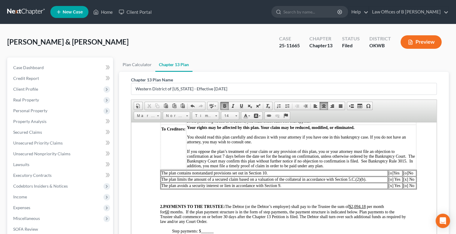
click at [407, 175] on span "[o]" at bounding box center [405, 173] width 5 height 4
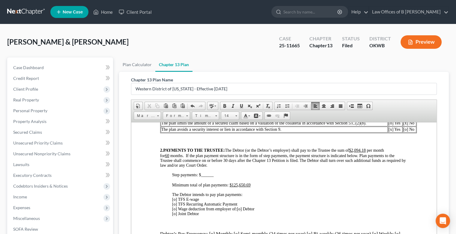
scroll to position [218, 0]
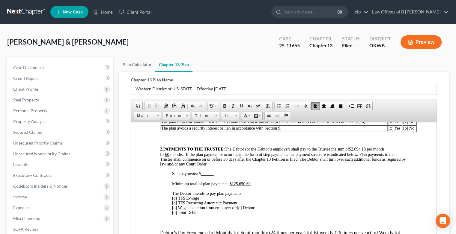
click at [367, 151] on span at bounding box center [366, 149] width 1 height 4
click at [391, 151] on span at bounding box center [391, 149] width 1 height 4
click at [176, 157] on span "2. PAYMENTS TO THE TRUSTEE: The Debtor (or the Debtor’s employer) shall pay to …" at bounding box center [282, 152] width 244 height 10
click at [179, 157] on span "2. PAYMENTS TO THE TRUSTEE: The Debtor (or the Debtor’s employer) shall pay to …" at bounding box center [282, 152] width 244 height 10
drag, startPoint x: 186, startPoint y: 162, endPoint x: 203, endPoint y: 162, distance: 17.1
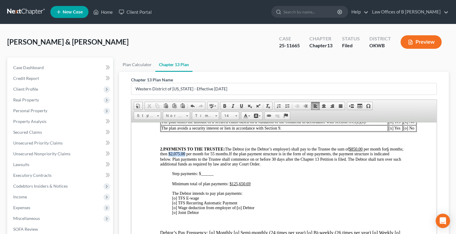
click at [203, 162] on span "2. PAYMENTS TO THE TRUSTEE: The Debtor (or the Debtor’s employer) shall pay to …" at bounding box center [281, 154] width 243 height 15
click at [242, 104] on span at bounding box center [241, 106] width 5 height 5
click at [307, 176] on div "Step payments: $ ______" at bounding box center [290, 173] width 236 height 5
click at [203, 176] on span "______" at bounding box center [207, 173] width 13 height 4
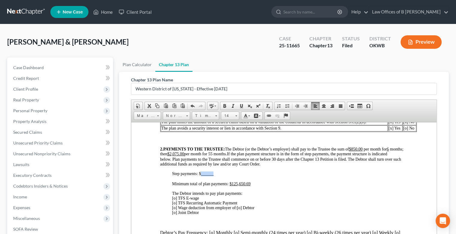
click at [203, 176] on span "______" at bounding box center [207, 173] width 13 height 4
click at [201, 176] on span "______" at bounding box center [207, 173] width 13 height 4
click at [250, 186] on u "$125,650.69" at bounding box center [240, 184] width 21 height 4
click at [176, 210] on span "[o] TFS E-wage [o] TFS Recurring Automatic Payment [o] Wage deduction from empl…" at bounding box center [204, 203] width 65 height 14
click at [243, 215] on span "[o] Debtor [o] Joint Debtor" at bounding box center [213, 210] width 82 height 9
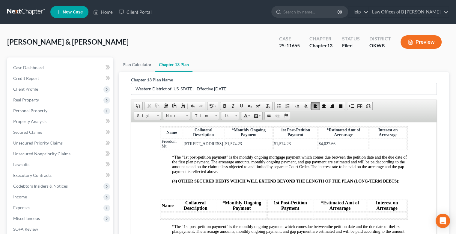
scroll to position [948, 0]
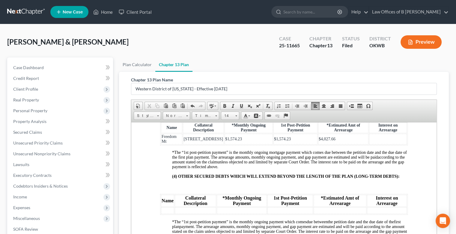
click at [373, 144] on td at bounding box center [388, 139] width 38 height 11
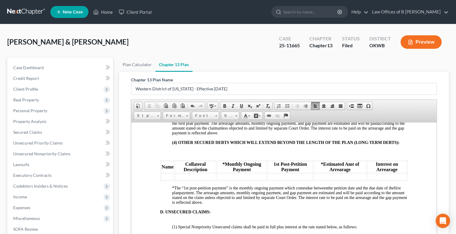
scroll to position [983, 0]
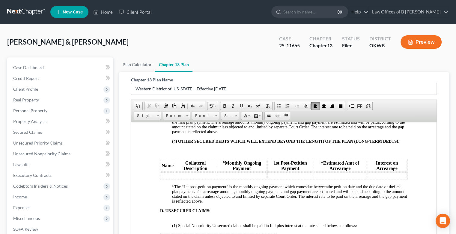
click at [289, 109] on td "$1,574.23" at bounding box center [295, 104] width 44 height 11
click at [288, 109] on span "$1,574.23 (6th month of plan)" at bounding box center [293, 103] width 41 height 9
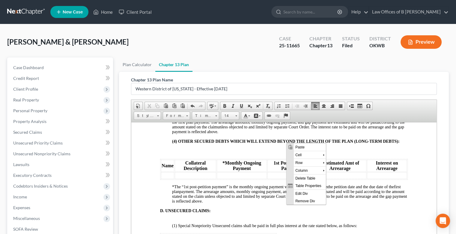
scroll to position [0, 0]
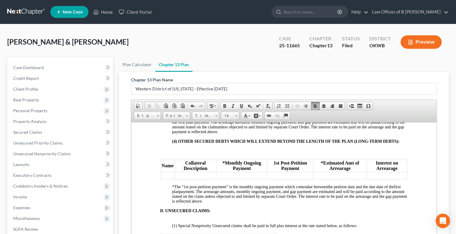
click at [292, 109] on span "$1,574.23 (beg6th month of plan)i" at bounding box center [294, 103] width 47 height 9
click at [292, 109] on span "$1,574.23 (begi6th month of plan)i" at bounding box center [295, 103] width 48 height 9
click at [282, 109] on td "$1,574.23 (beginning 6th month of plan)i" at bounding box center [297, 104] width 58 height 11
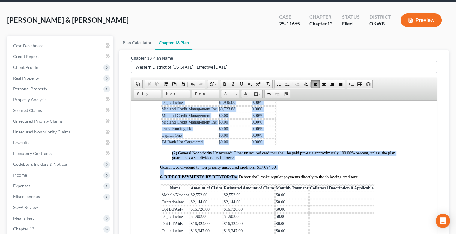
scroll to position [1299, 0]
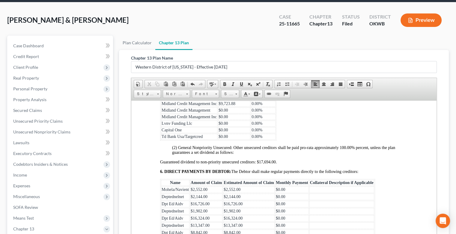
drag, startPoint x: 158, startPoint y: 140, endPoint x: 278, endPoint y: 172, distance: 124.5
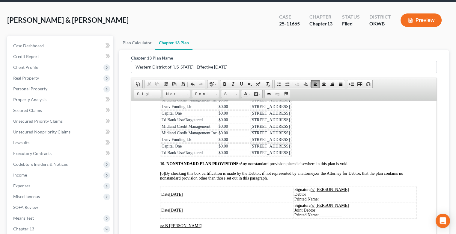
scroll to position [1469, 0]
drag, startPoint x: 161, startPoint y: 171, endPoint x: 289, endPoint y: 196, distance: 130.4
click at [289, 156] on tbody "Midland Credit Management $0.00 [STREET_ADDRESS] Credit Management Inc $0.00 [S…" at bounding box center [226, 122] width 130 height 65
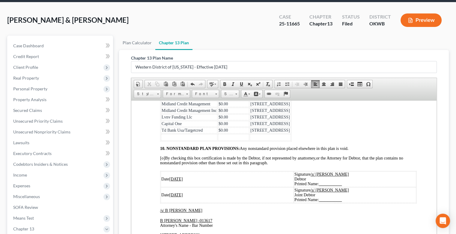
scroll to position [1460, 0]
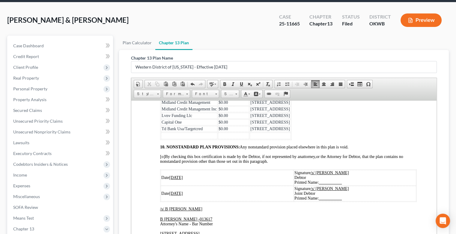
click at [228, 119] on td "$0.00" at bounding box center [233, 116] width 31 height 6
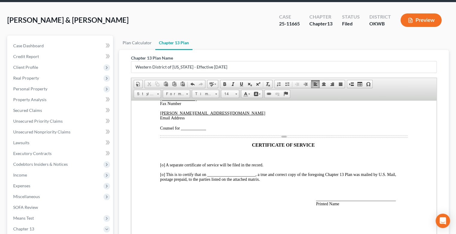
scroll to position [1690, 0]
click at [163, 174] on span "[o] This is to certify that on _______________________, a true and correct copy…" at bounding box center [278, 176] width 236 height 9
click at [318, 196] on div "Date [DATE] Signature /s/ [PERSON_NAME] Debtor Printed Name: Date [DATE] Signat…" at bounding box center [284, 98] width 248 height 215
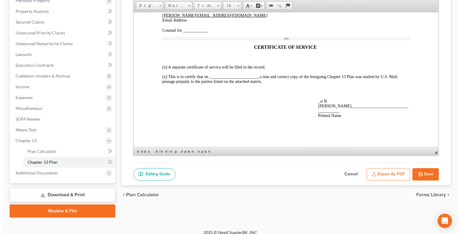
scroll to position [111, 0]
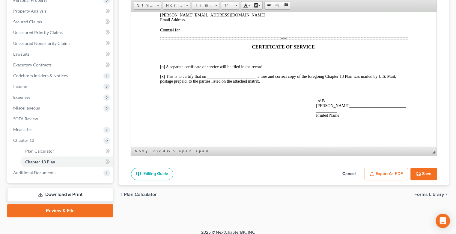
click at [384, 176] on button "Export as PDF" at bounding box center [386, 174] width 43 height 13
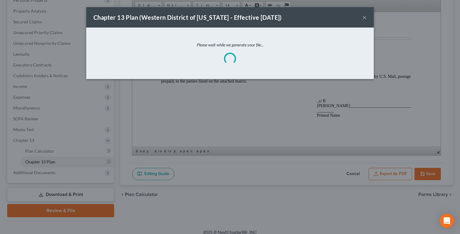
scroll to position [1690, 0]
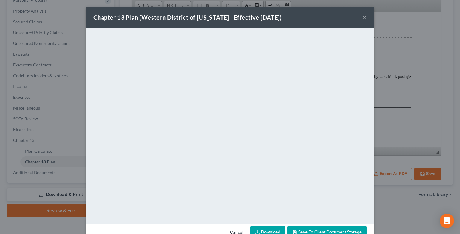
click at [266, 230] on link "Download" at bounding box center [268, 232] width 35 height 13
